Goal: Task Accomplishment & Management: Use online tool/utility

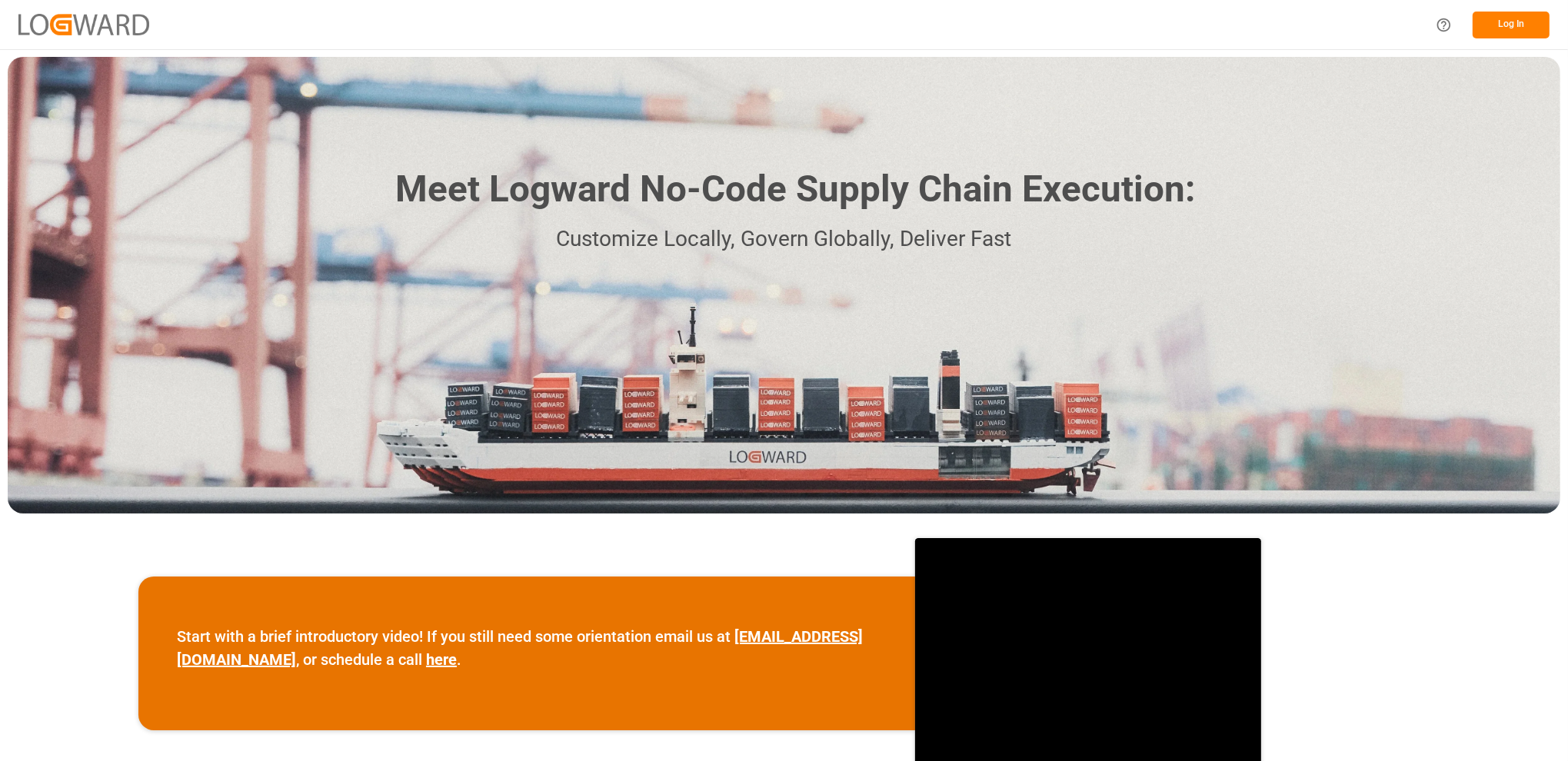
click at [1510, 18] on button "Log In" at bounding box center [1510, 24] width 77 height 27
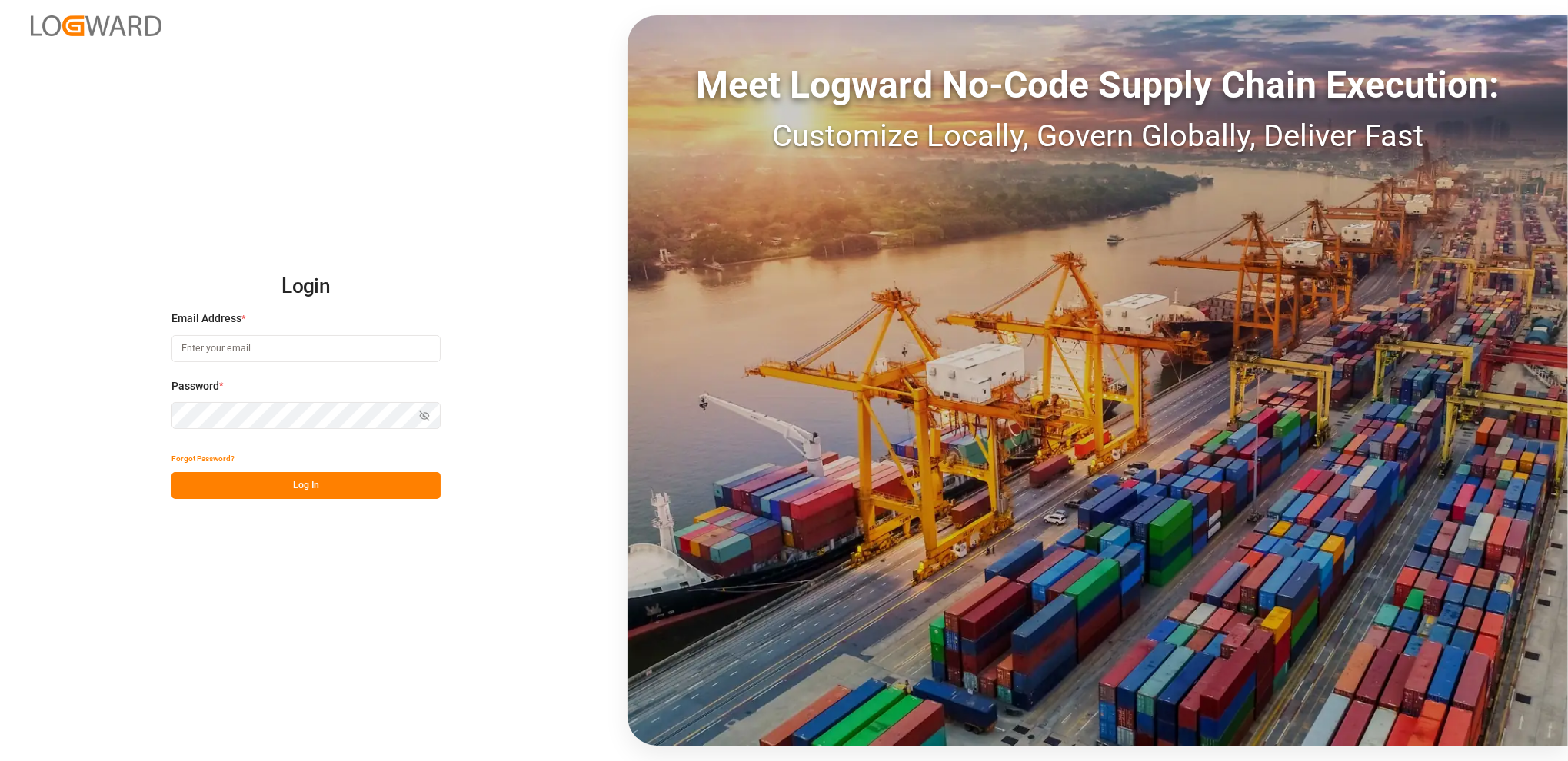
type input "[PERSON_NAME][EMAIL_ADDRESS][DOMAIN_NAME]"
click at [296, 488] on button "Log In" at bounding box center [306, 485] width 269 height 27
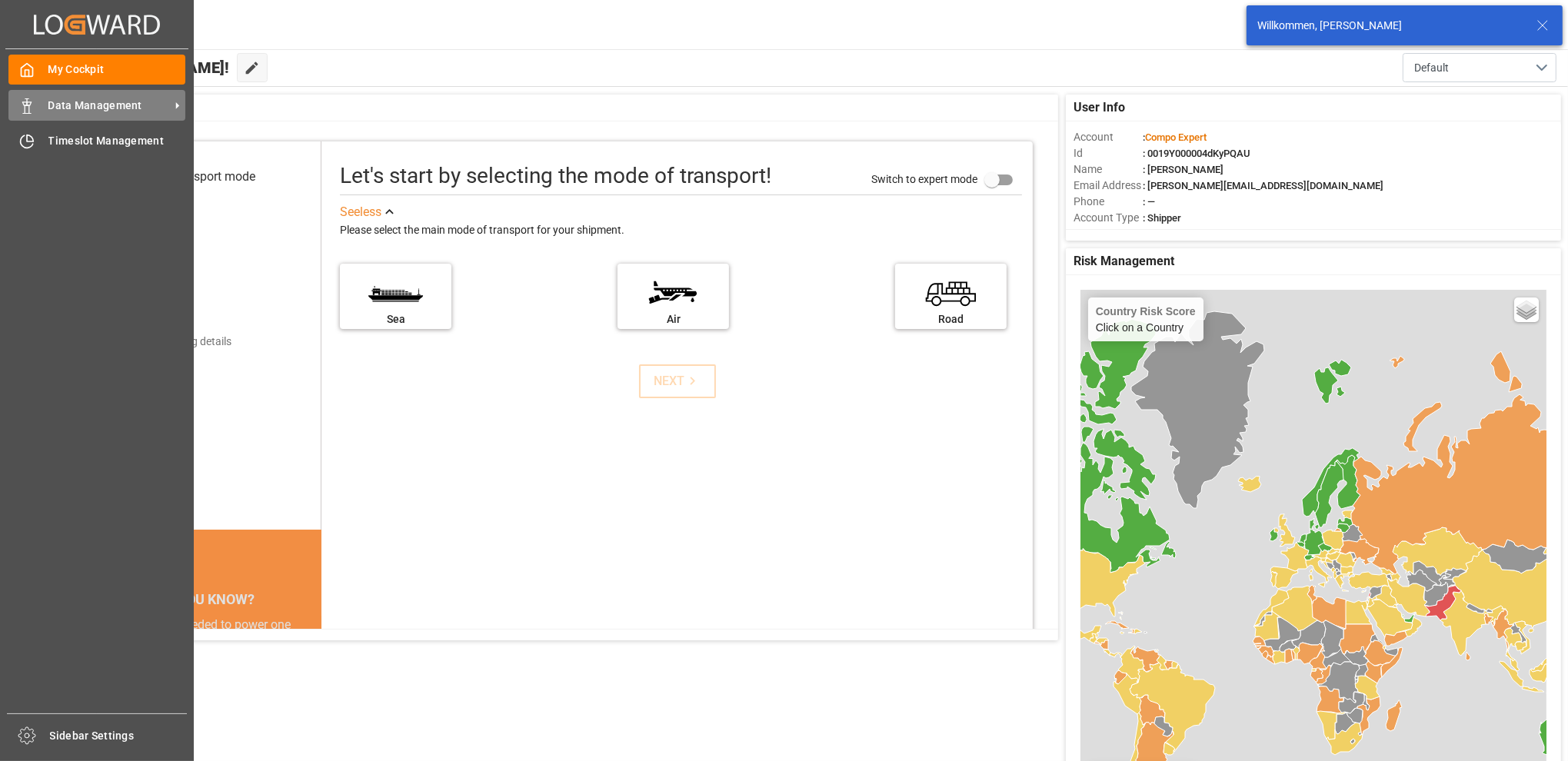
click at [22, 96] on div "Data Management Data Management" at bounding box center [97, 104] width 177 height 30
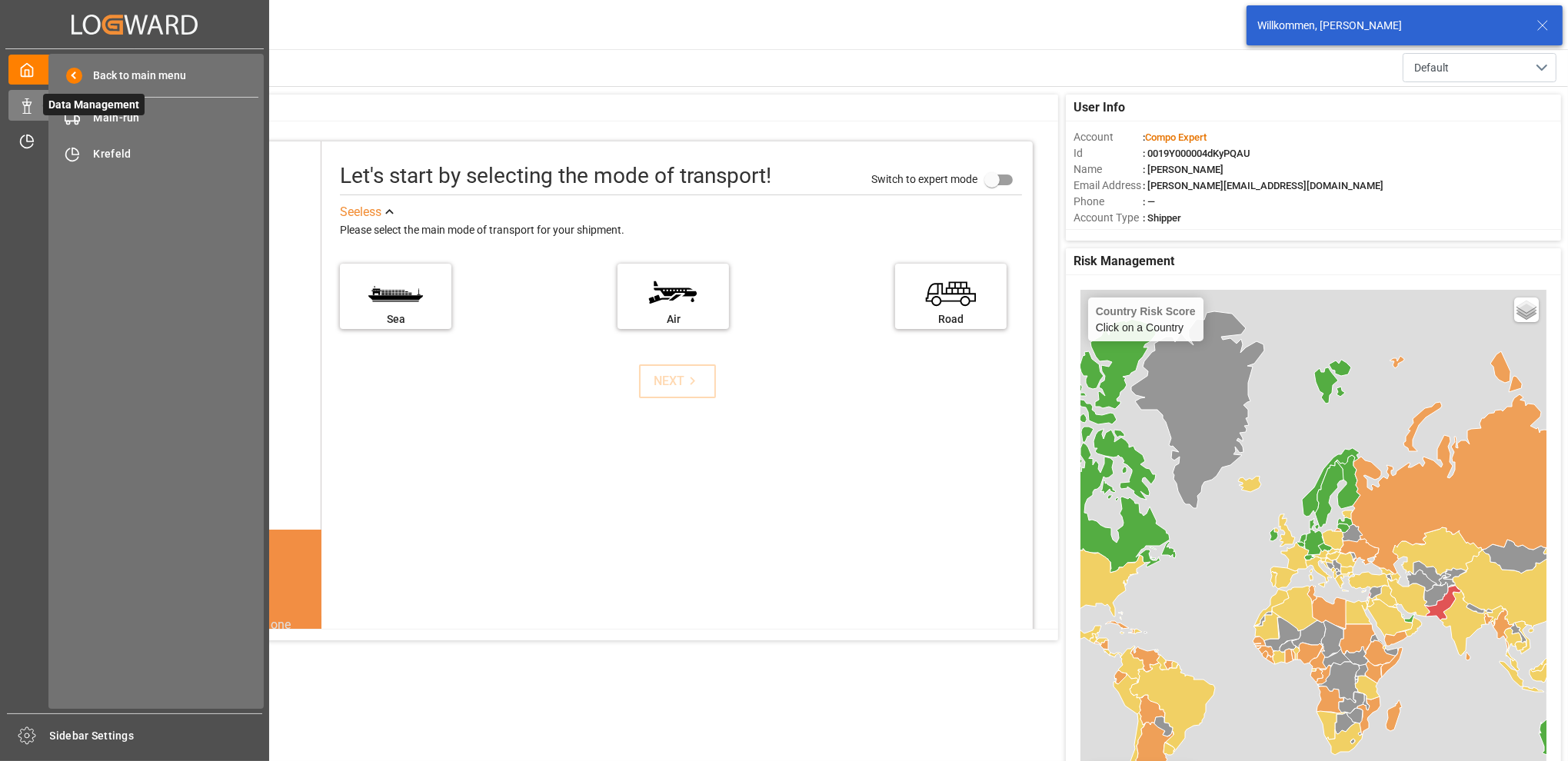
click at [22, 109] on icon at bounding box center [27, 106] width 16 height 16
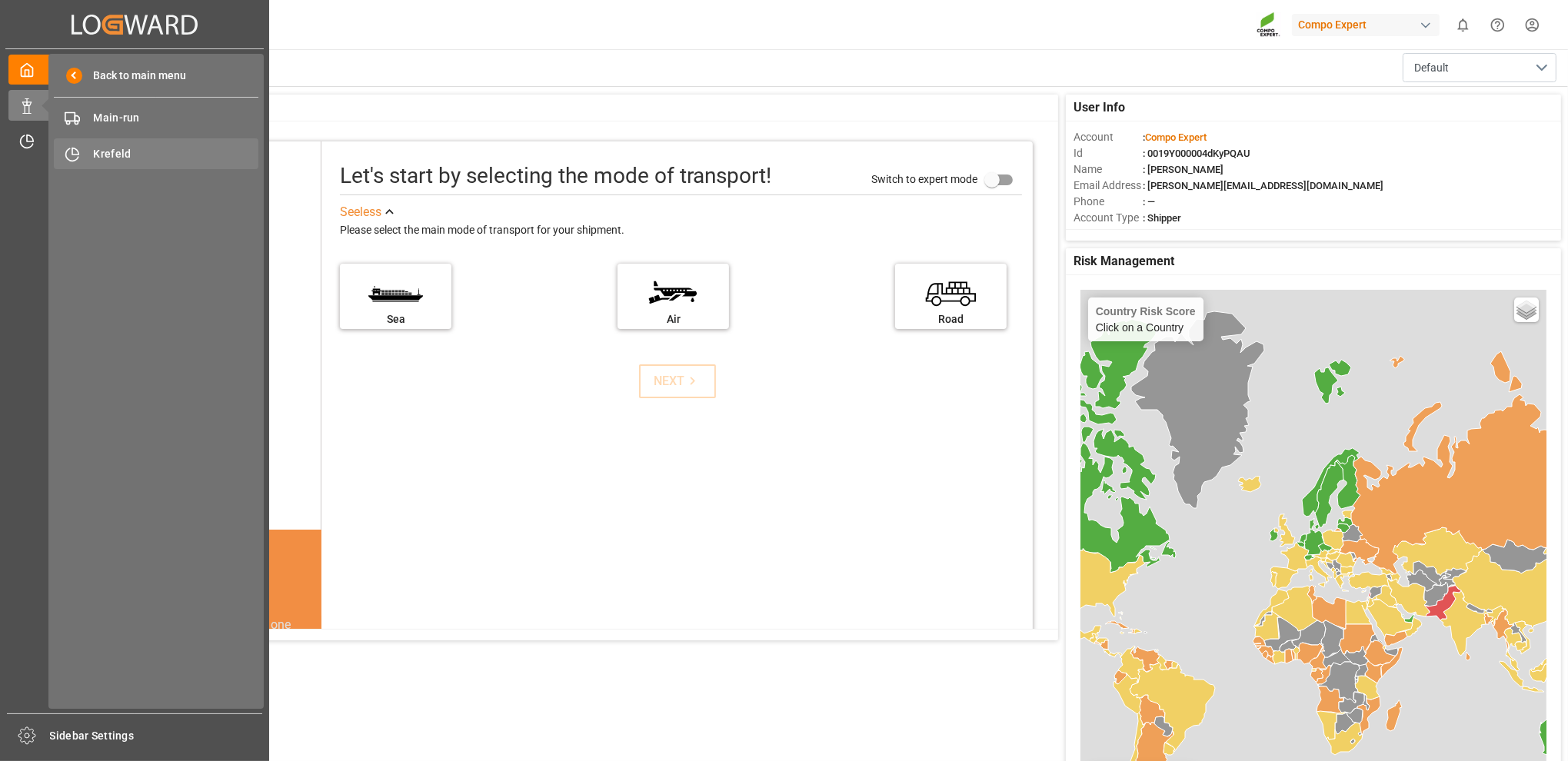
click at [117, 152] on span "Krefeld" at bounding box center [177, 153] width 166 height 16
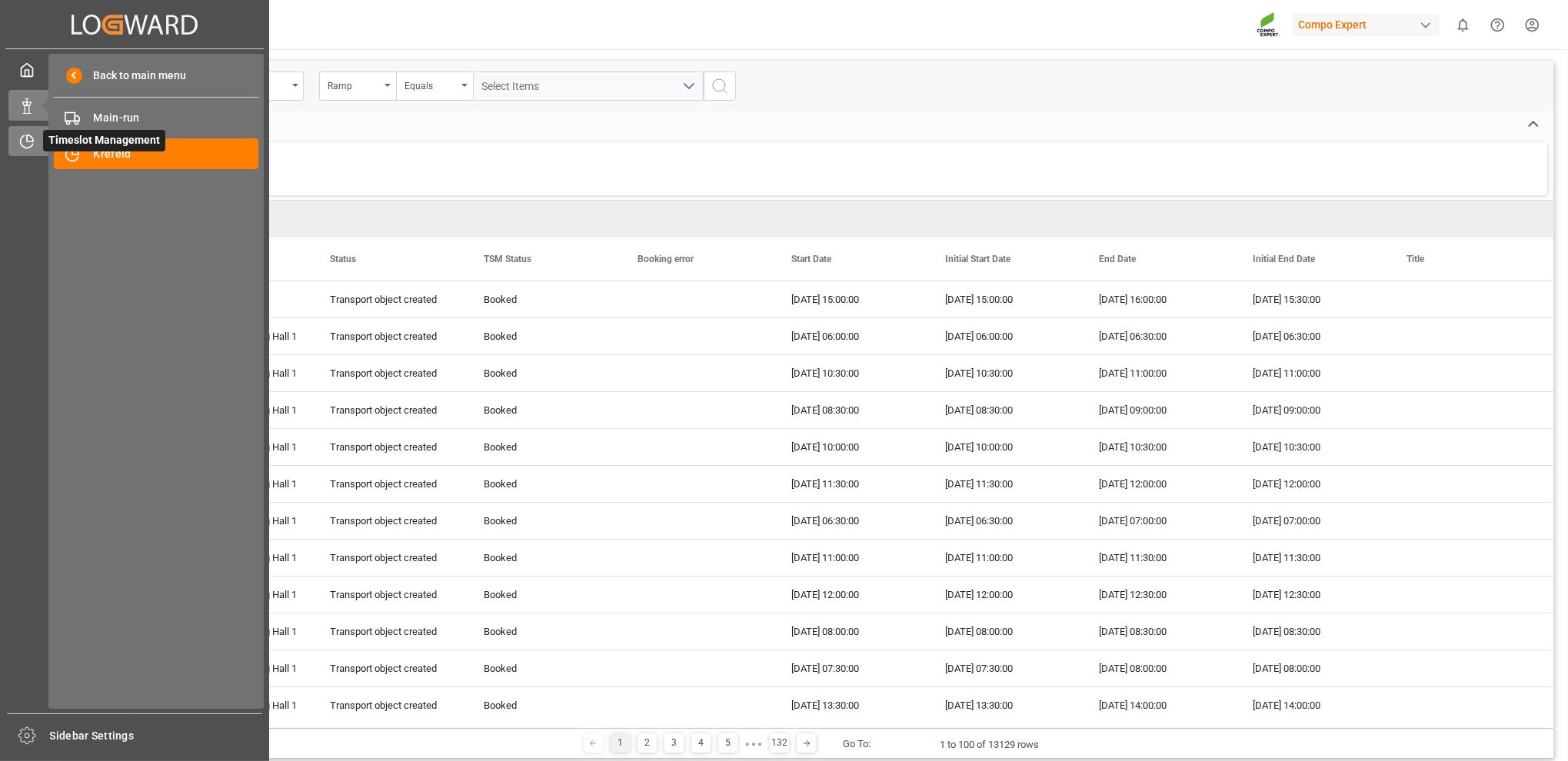
click at [21, 143] on icon at bounding box center [27, 142] width 12 height 12
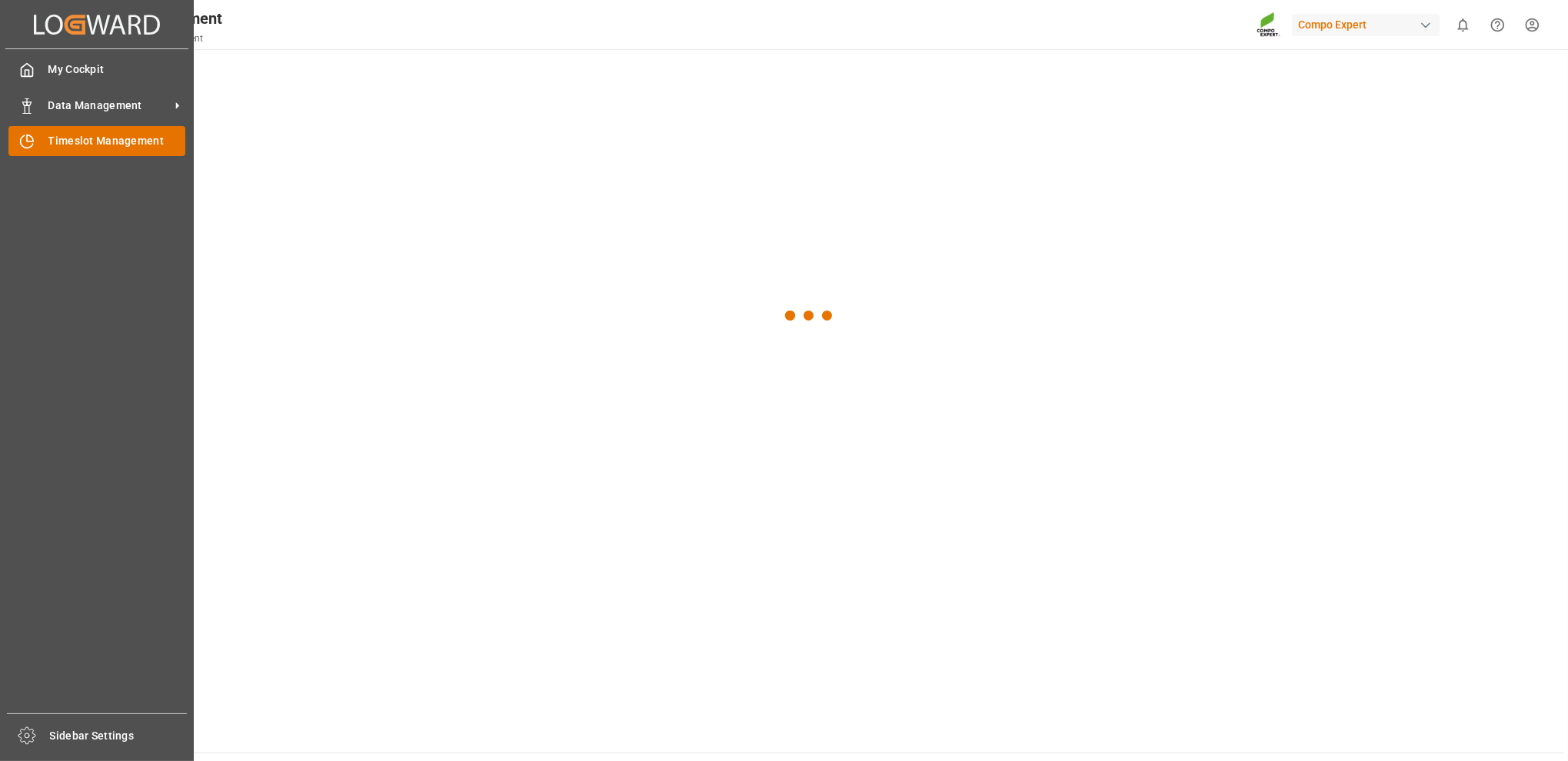
click at [53, 142] on span "Timeslot Management" at bounding box center [117, 140] width 138 height 16
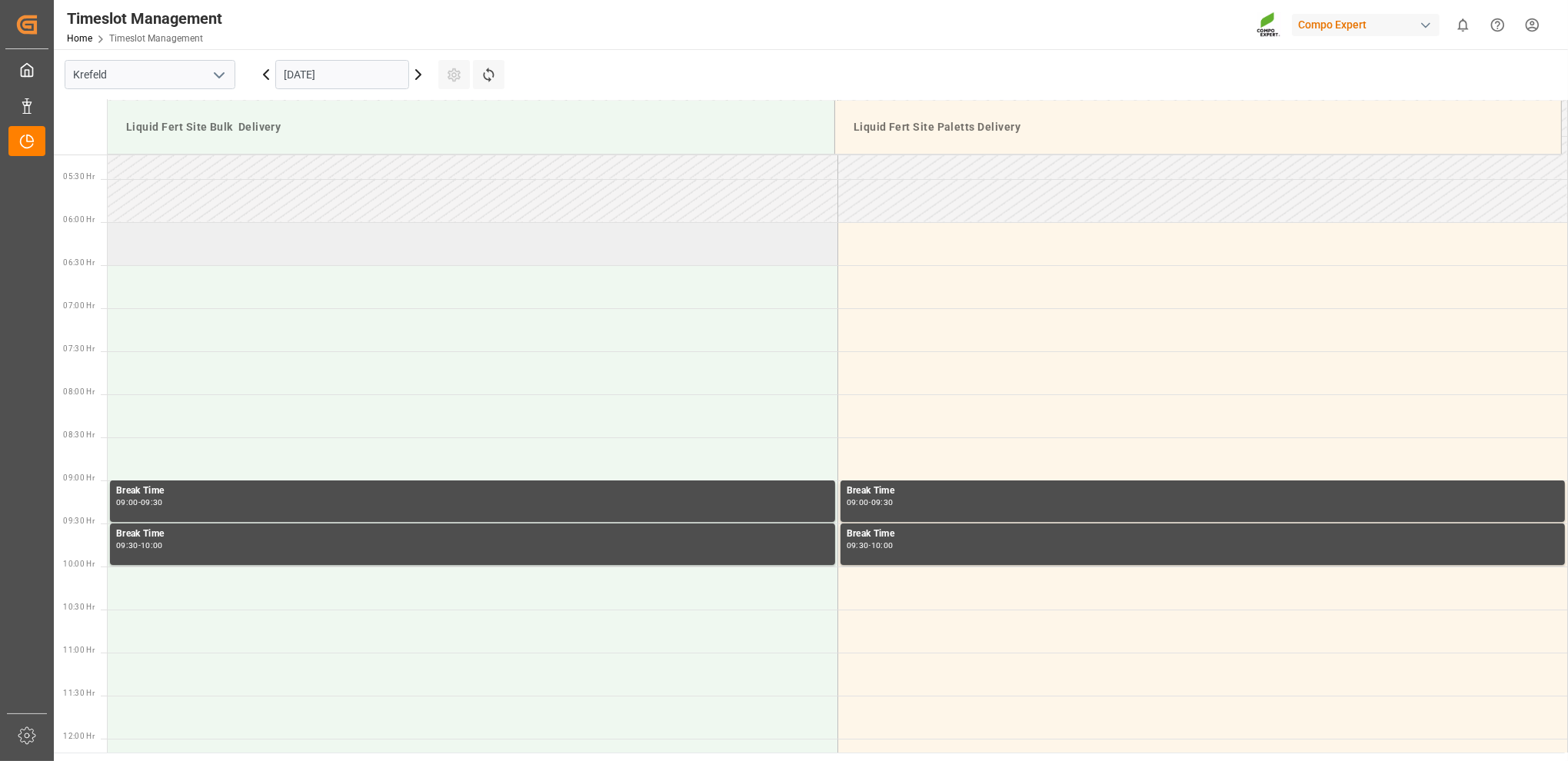
scroll to position [421, 0]
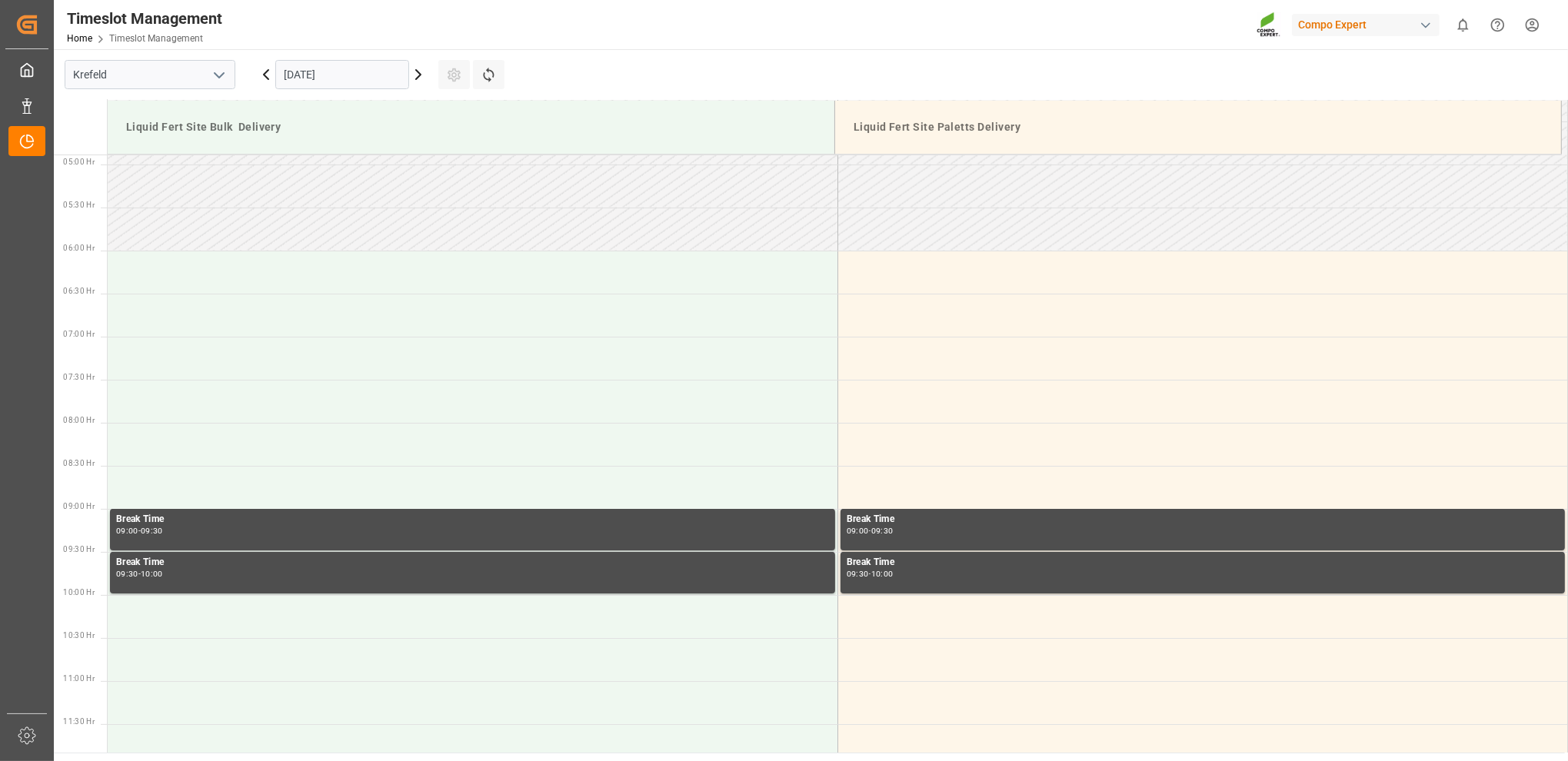
click at [415, 82] on icon at bounding box center [418, 74] width 18 height 18
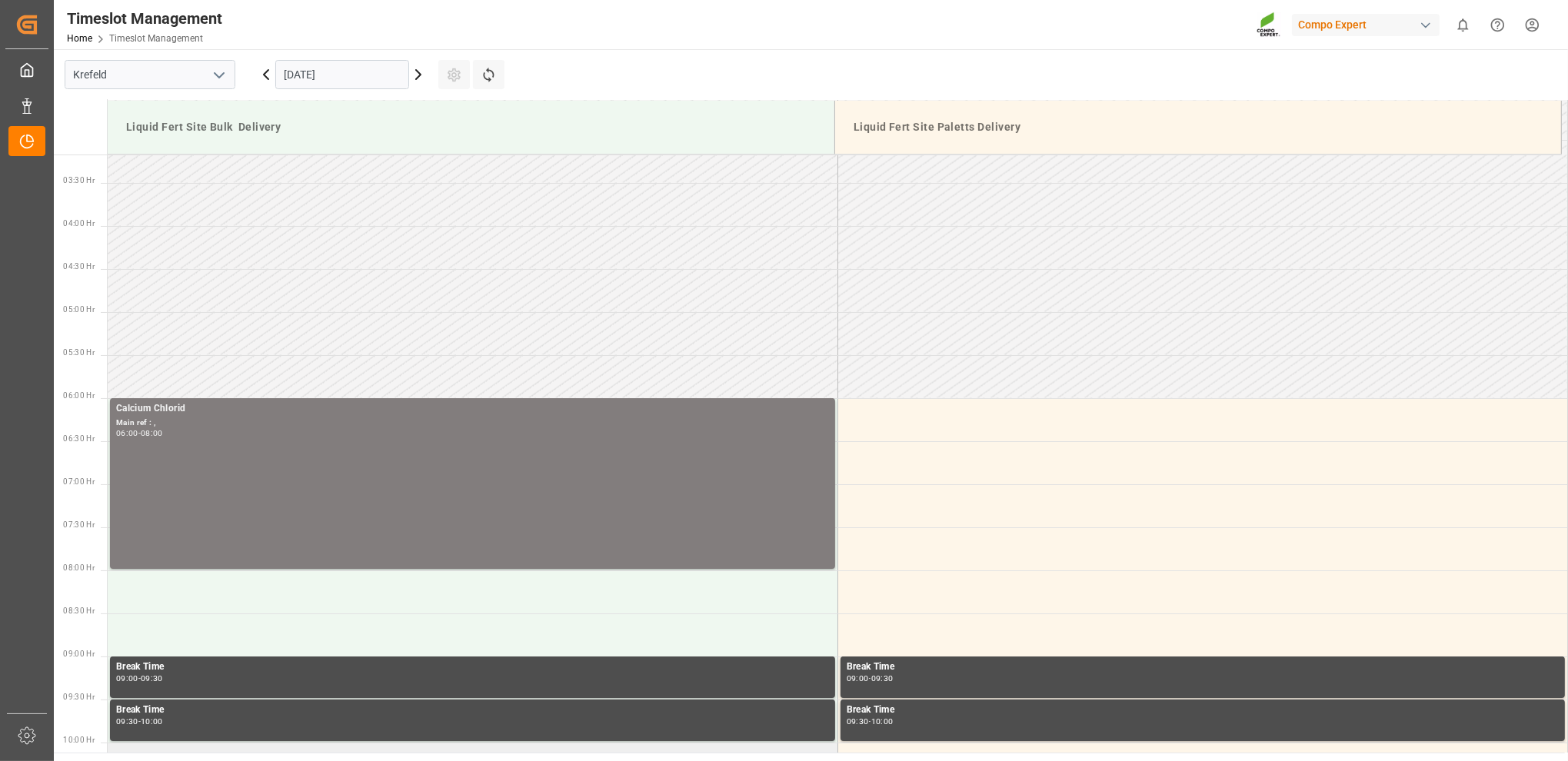
scroll to position [267, 0]
